Goal: Contribute content

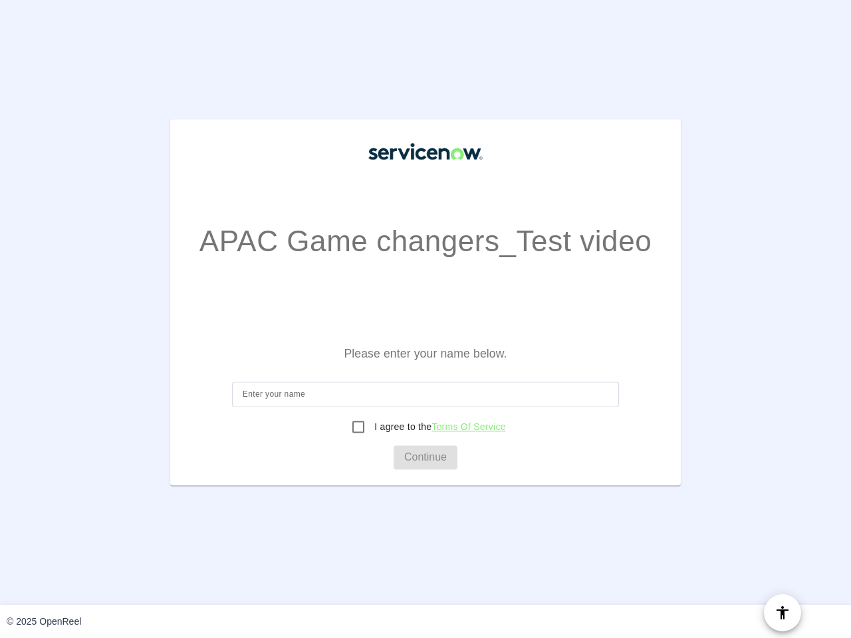
click at [425, 319] on mat-card-subtitle "Please enter your name below." at bounding box center [425, 342] width 408 height 56
click at [425, 395] on input at bounding box center [426, 395] width 366 height 16
click at [425, 427] on label "I agree to the Terms Of Service" at bounding box center [439, 427] width 134 height 13
click at [372, 427] on input "I agree to the Terms Of Service" at bounding box center [358, 427] width 27 height 27
click at [357, 427] on input "I agree to the Terms Of Service" at bounding box center [358, 427] width 27 height 27
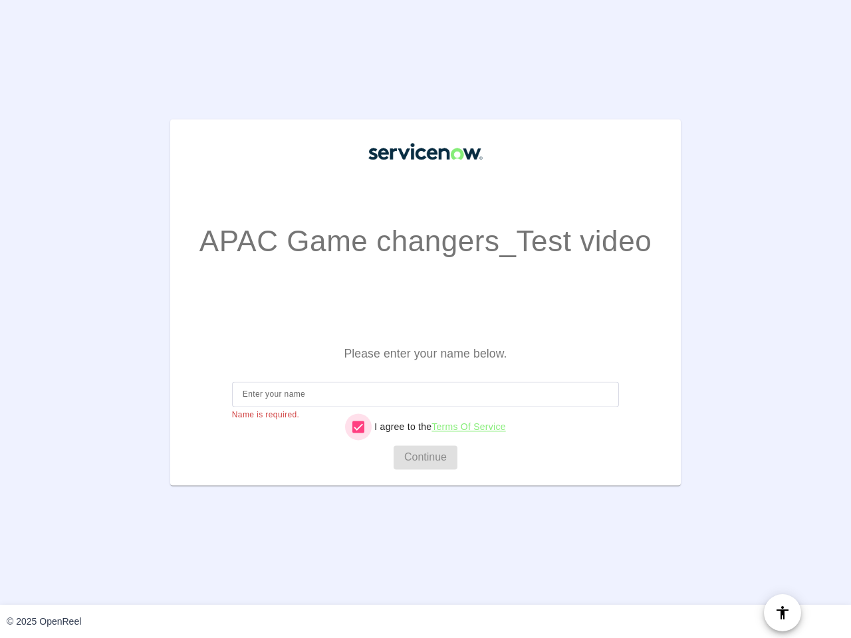
checkbox input "false"
click at [425, 458] on mat-card-actions "Continue" at bounding box center [425, 458] width 419 height 35
click at [782, 613] on mat-icon "accessibility" at bounding box center [782, 613] width 16 height 16
